Goal: Transaction & Acquisition: Download file/media

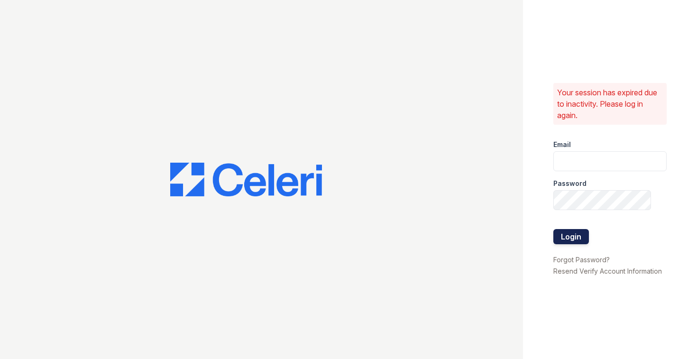
type input "[EMAIL_ADDRESS][DOMAIN_NAME]"
click at [573, 238] on button "Login" at bounding box center [571, 236] width 36 height 15
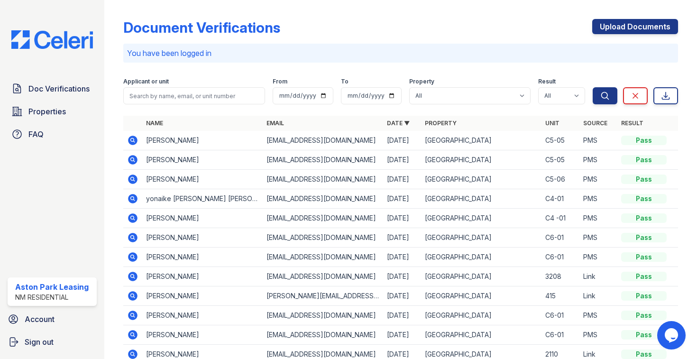
click at [131, 178] on icon at bounding box center [132, 178] width 2 height 2
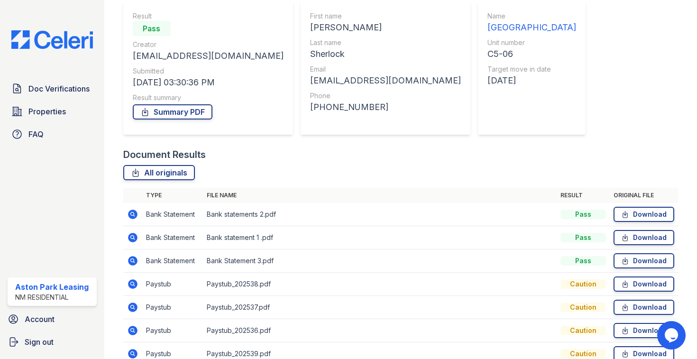
scroll to position [134, 0]
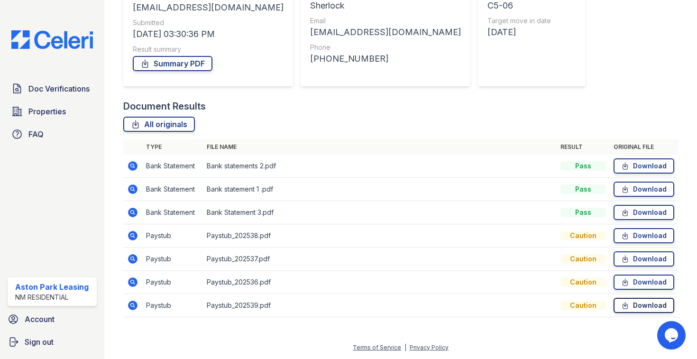
click at [633, 307] on link "Download" at bounding box center [643, 305] width 61 height 15
click at [632, 286] on link "Download" at bounding box center [643, 281] width 61 height 15
click at [622, 257] on icon at bounding box center [625, 258] width 8 height 9
click at [622, 233] on icon at bounding box center [625, 235] width 8 height 9
click at [636, 190] on link "Download" at bounding box center [643, 188] width 61 height 15
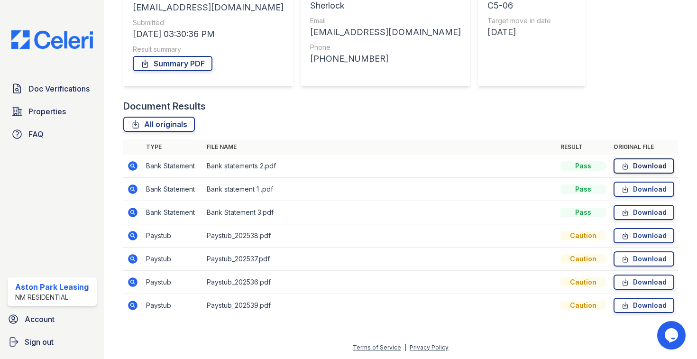
click at [634, 166] on link "Download" at bounding box center [643, 165] width 61 height 15
click at [621, 214] on icon at bounding box center [625, 212] width 8 height 9
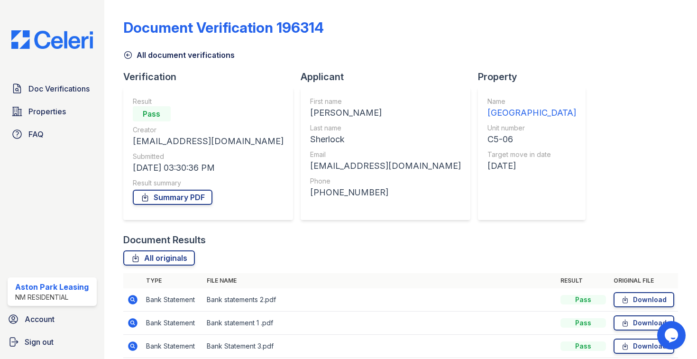
click at [130, 54] on icon at bounding box center [127, 54] width 9 height 9
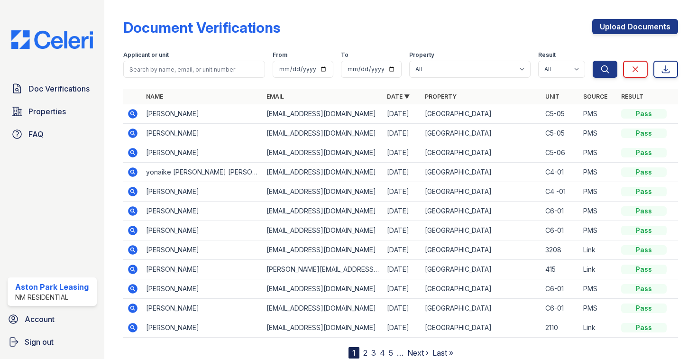
click at [134, 134] on icon at bounding box center [132, 132] width 9 height 9
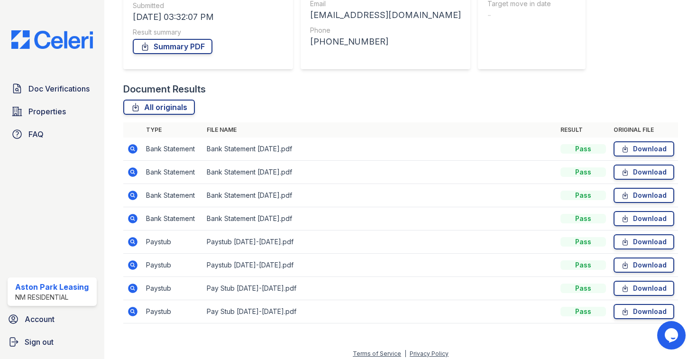
scroll to position [157, 0]
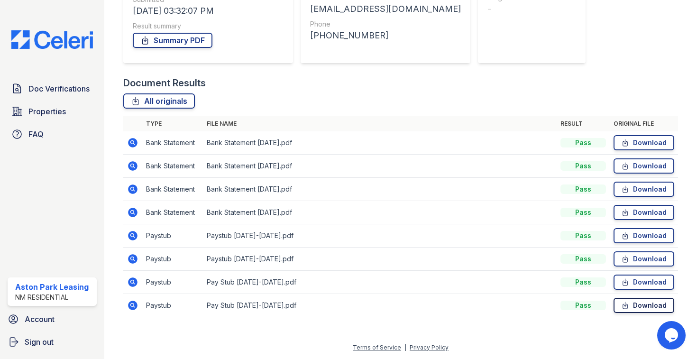
click at [624, 304] on icon at bounding box center [625, 305] width 5 height 7
click at [633, 283] on link "Download" at bounding box center [643, 281] width 61 height 15
click at [640, 254] on link "Download" at bounding box center [643, 258] width 61 height 15
click at [665, 234] on link "Download" at bounding box center [643, 235] width 61 height 15
click at [621, 212] on icon at bounding box center [625, 212] width 8 height 9
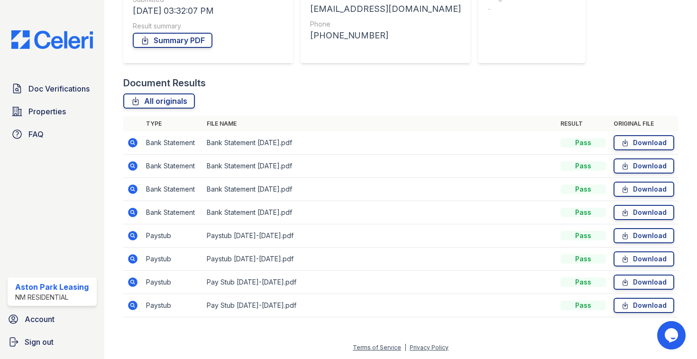
scroll to position [0, 0]
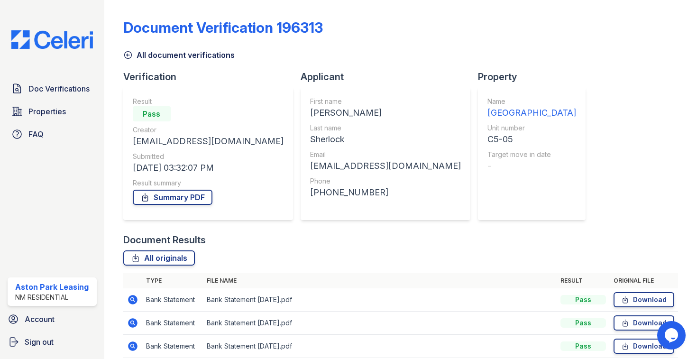
click at [129, 55] on icon at bounding box center [127, 54] width 9 height 9
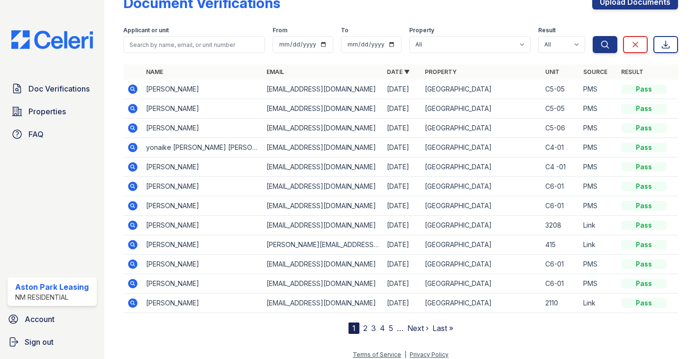
scroll to position [25, 0]
click at [133, 90] on icon at bounding box center [132, 88] width 9 height 9
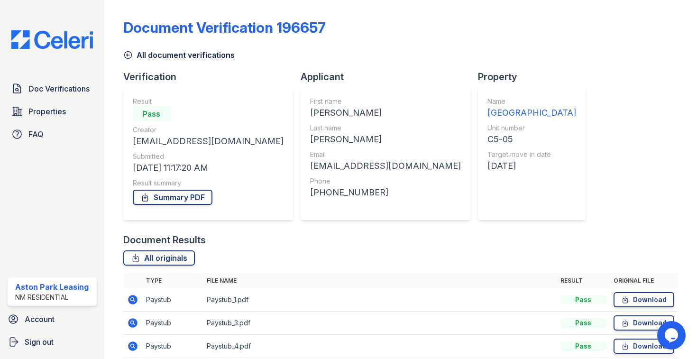
scroll to position [134, 0]
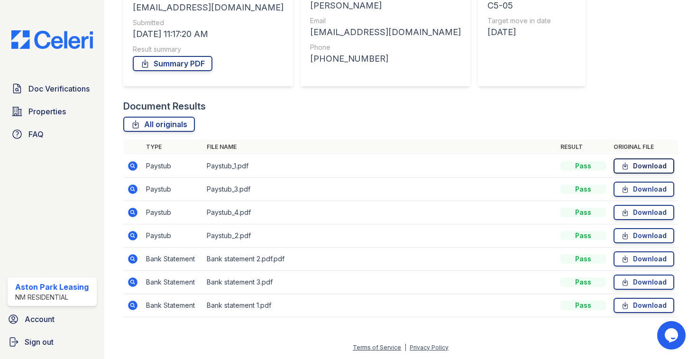
click at [635, 164] on link "Download" at bounding box center [643, 165] width 61 height 15
click at [627, 195] on link "Download" at bounding box center [643, 188] width 61 height 15
click at [631, 216] on link "Download" at bounding box center [643, 212] width 61 height 15
click at [632, 232] on link "Download" at bounding box center [643, 235] width 61 height 15
click at [605, 1] on div "Document Verification 196657 All document verifications Verification Result Pas…" at bounding box center [400, 98] width 554 height 456
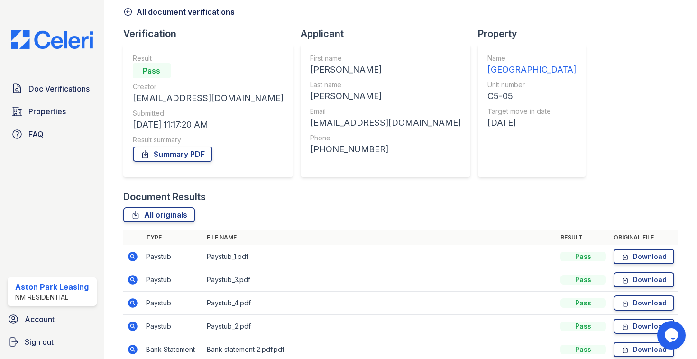
scroll to position [0, 0]
